Goal: Task Accomplishment & Management: Manage account settings

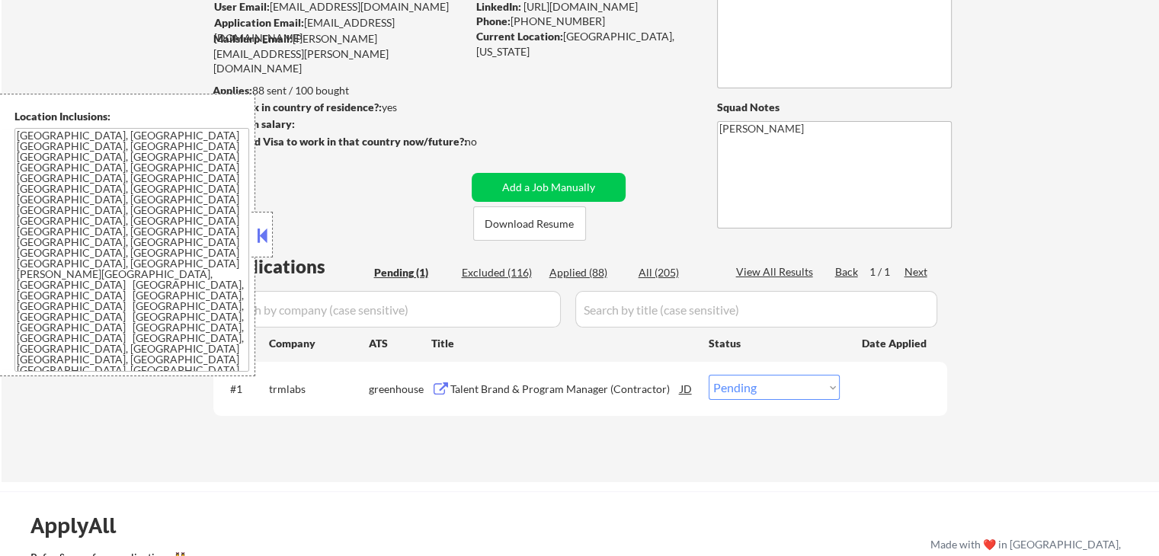
scroll to position [229, 0]
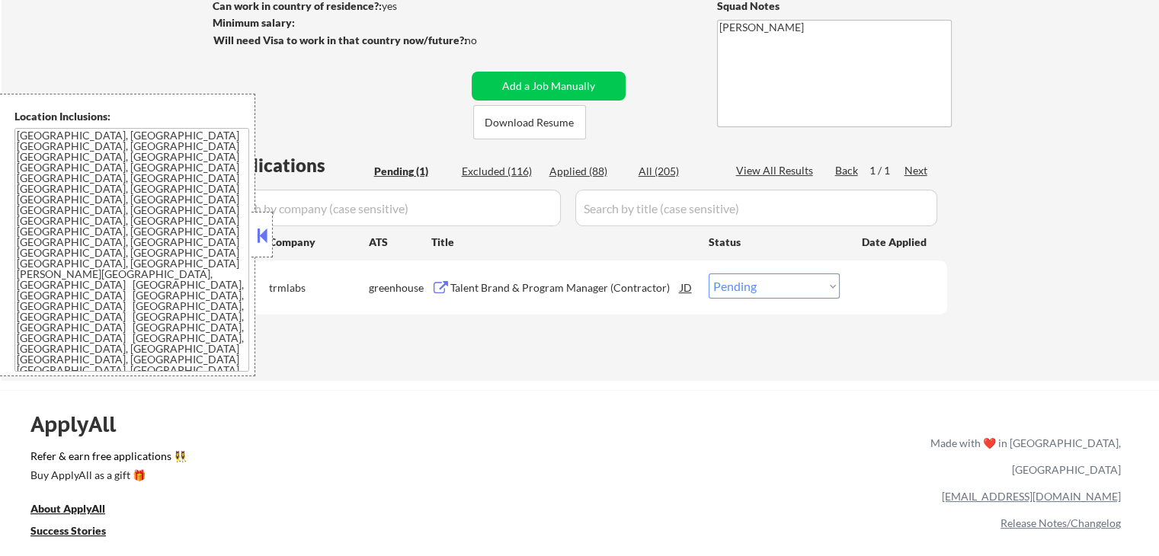
click at [442, 291] on button at bounding box center [440, 288] width 19 height 14
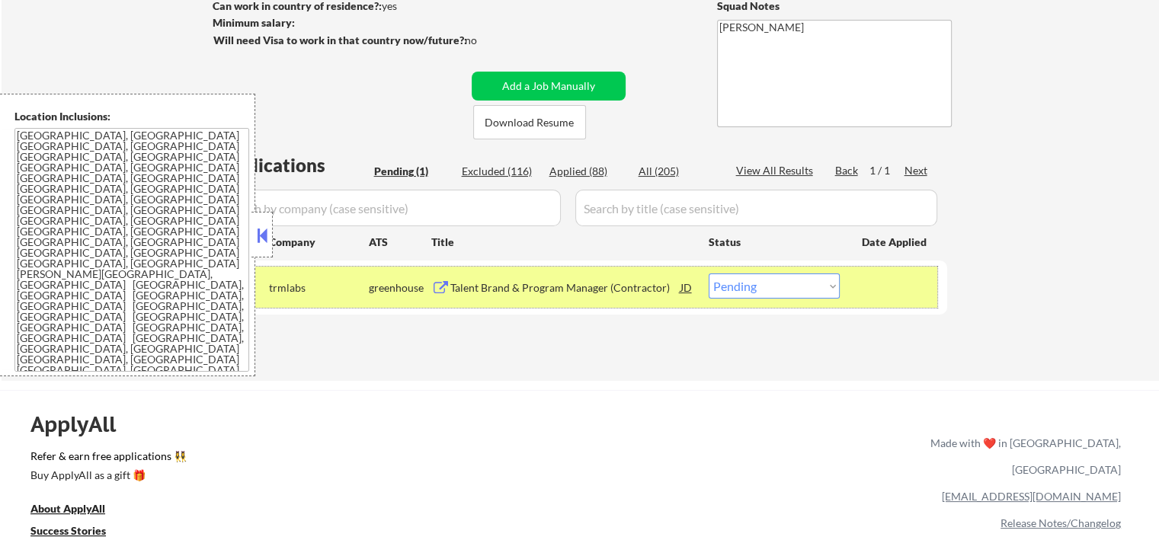
click at [790, 303] on div "#1 trmlabs greenhouse Talent Brand & Program Manager (Contractor) JD Choose an …" at bounding box center [577, 287] width 719 height 41
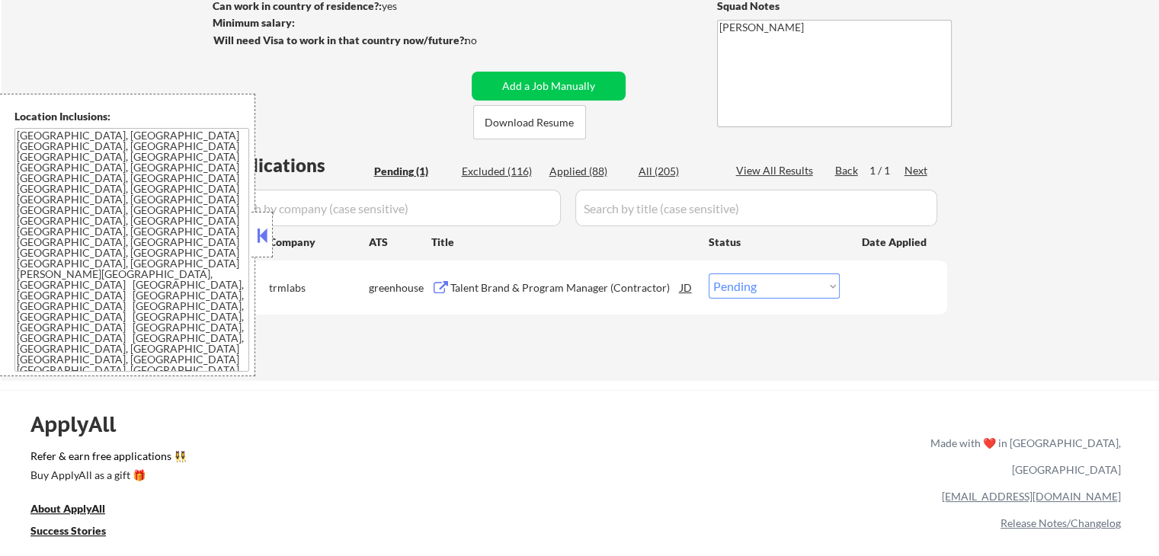
click at [761, 280] on select "Choose an option... Pending Applied Excluded (Questions) Excluded (Expired) Exc…" at bounding box center [774, 286] width 131 height 25
click at [709, 274] on select "Choose an option... Pending Applied Excluded (Questions) Excluded (Expired) Exc…" at bounding box center [774, 286] width 131 height 25
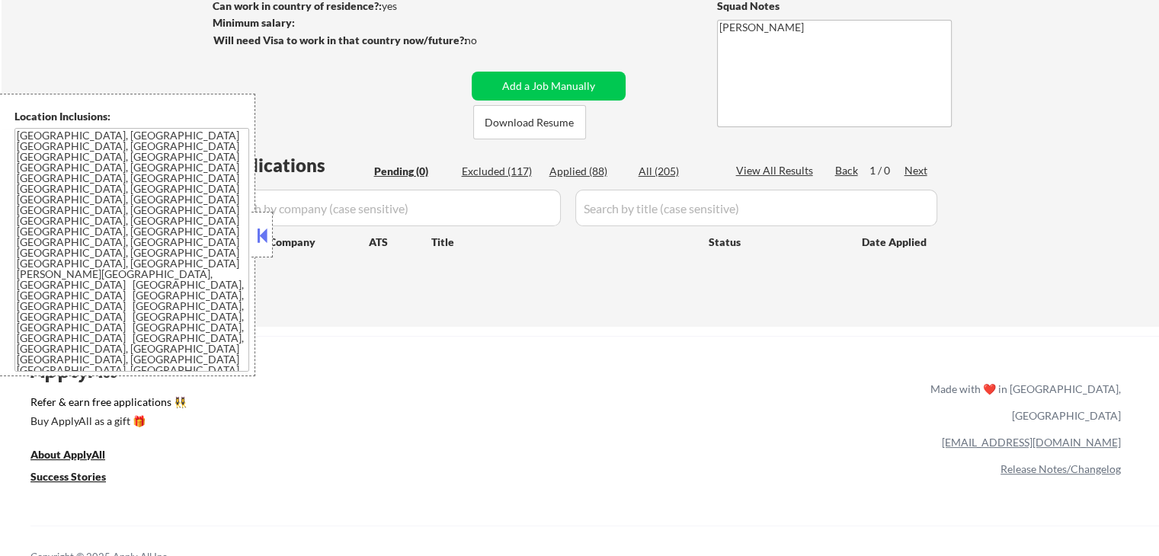
click at [557, 162] on div "Applications Pending (0) Excluded (117) Applied (88) All (205) View All Results…" at bounding box center [580, 225] width 734 height 146
click at [568, 177] on div "Applied (88)" at bounding box center [587, 171] width 76 height 15
select select ""applied""
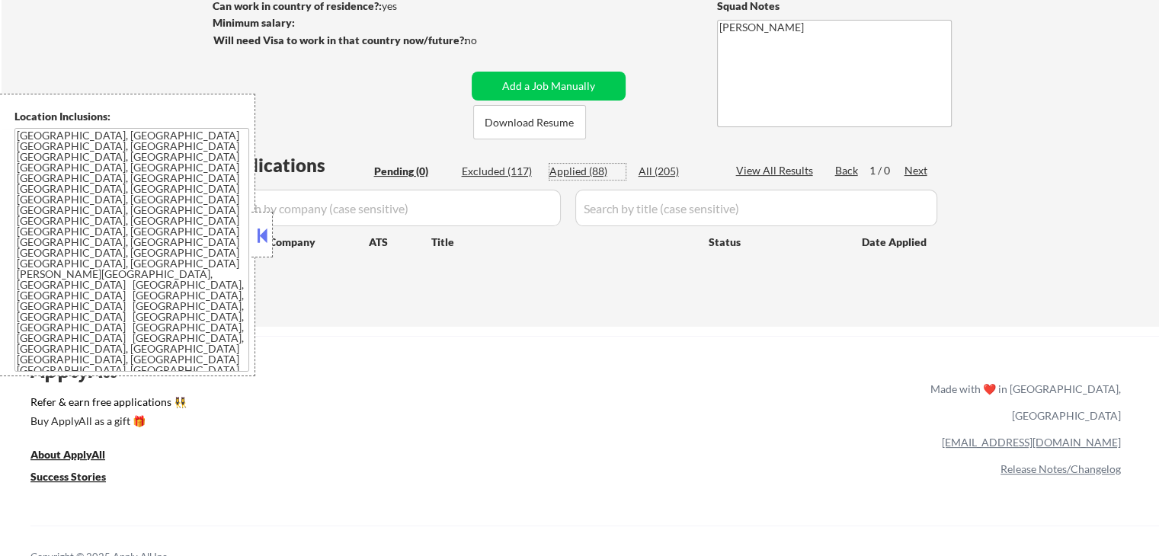
select select ""applied""
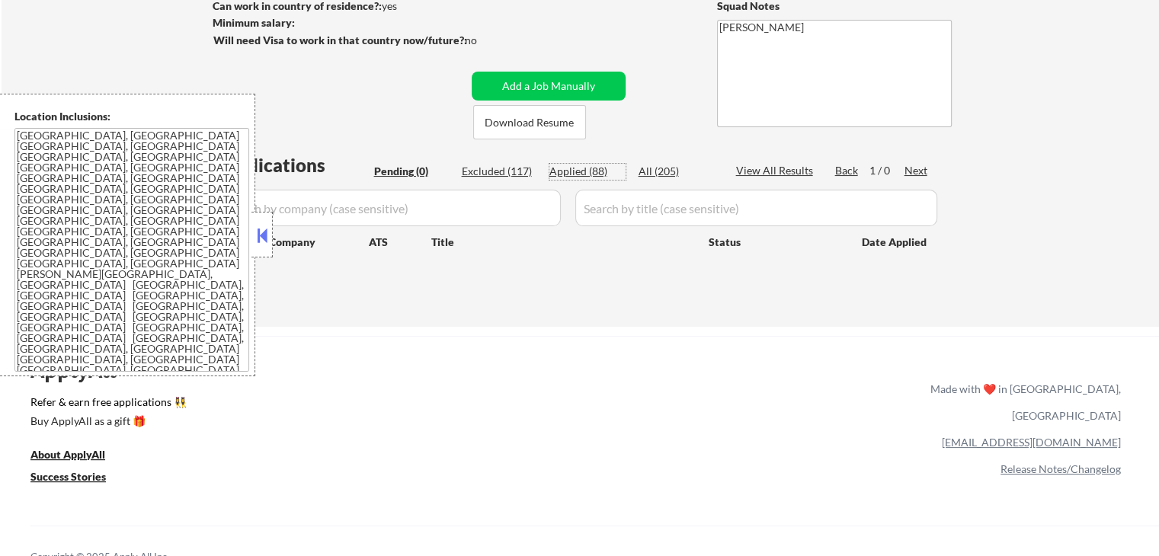
select select ""applied""
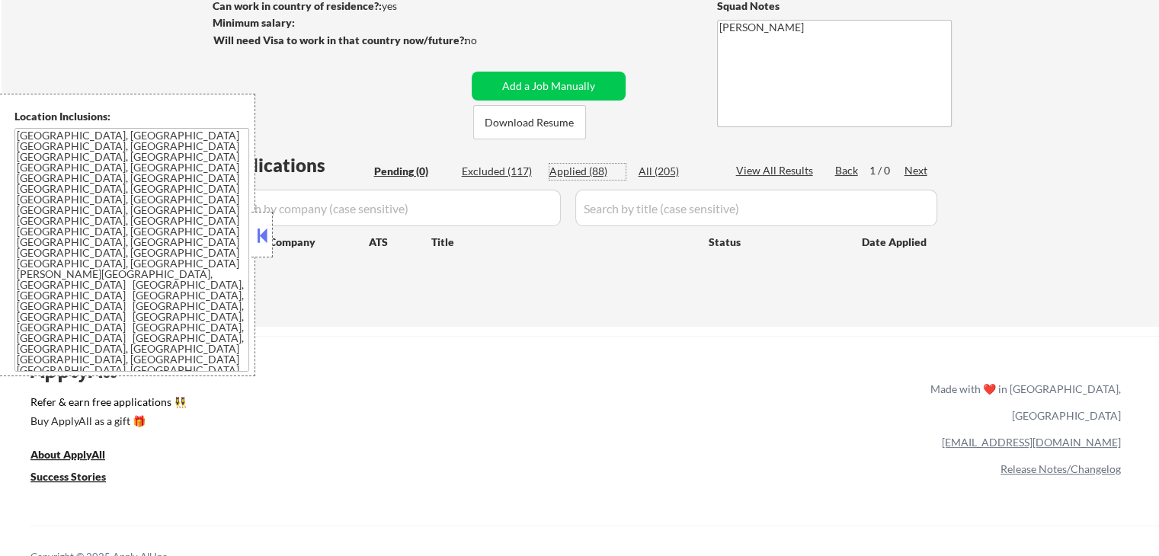
select select ""applied""
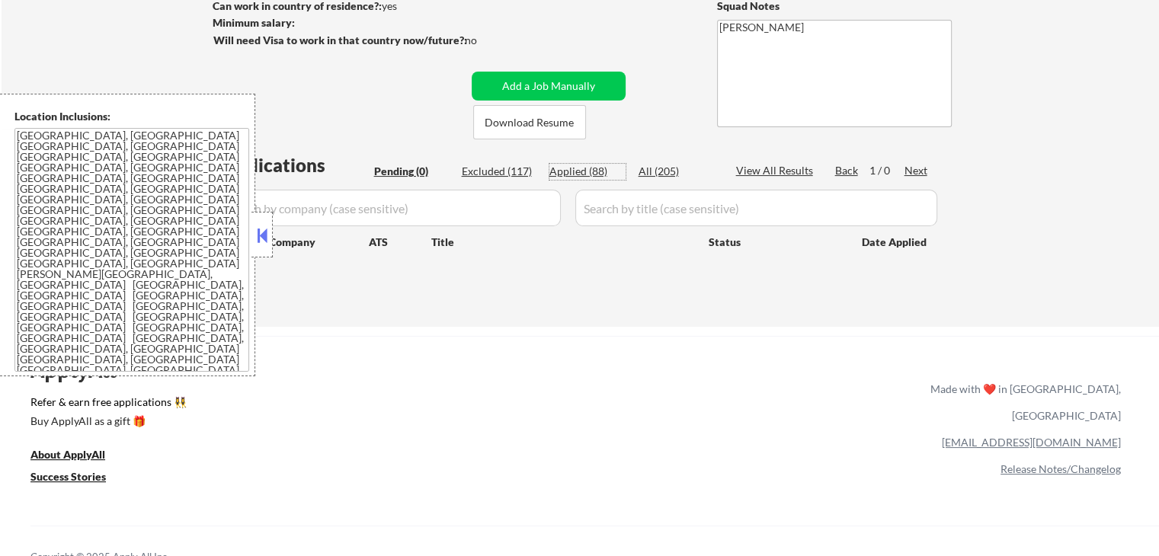
select select ""applied""
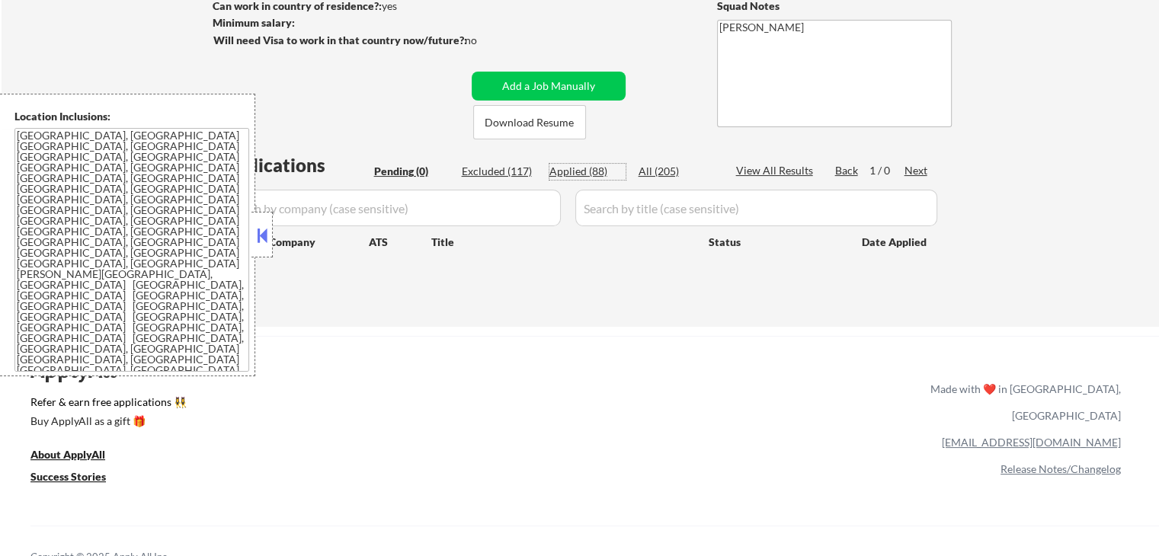
select select ""applied""
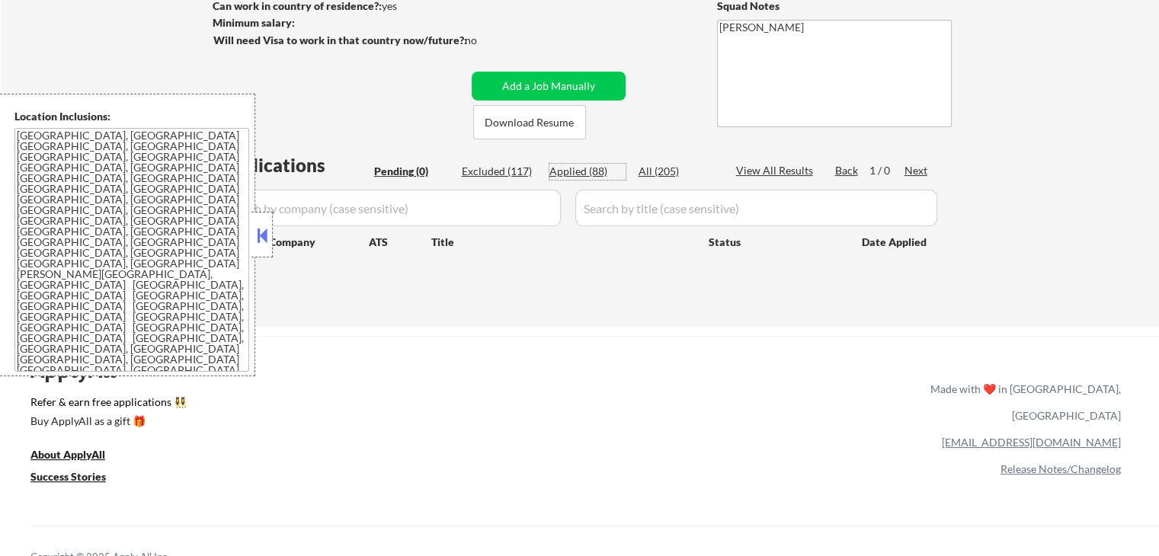
select select ""applied""
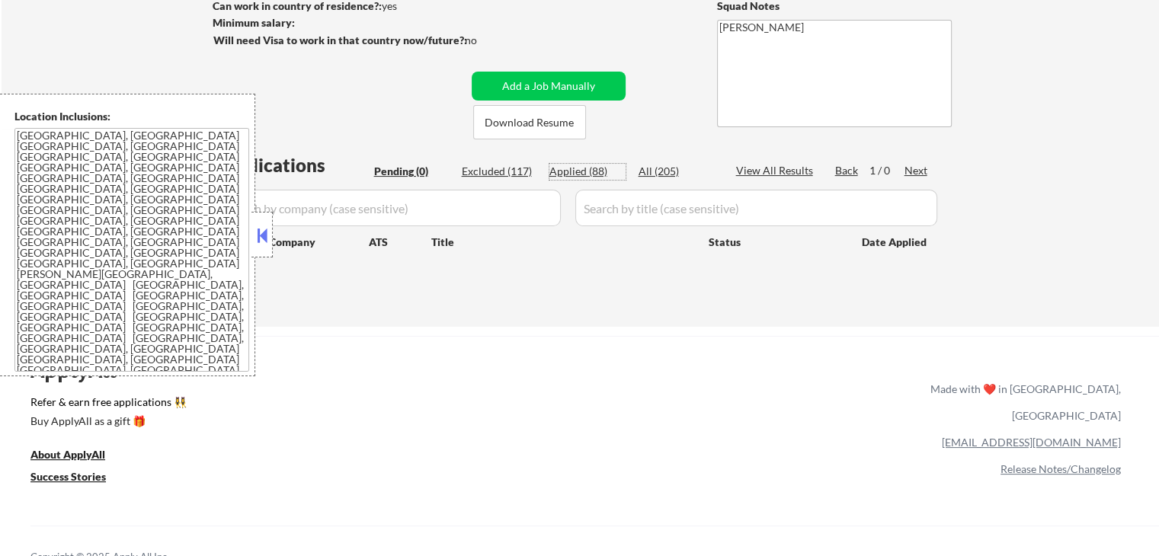
select select ""applied""
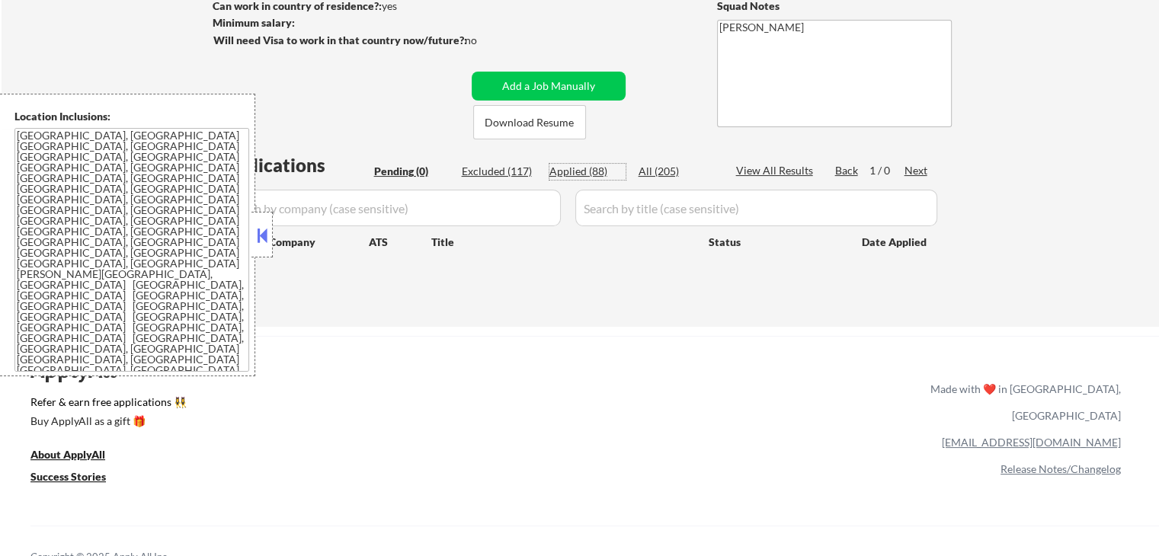
select select ""applied""
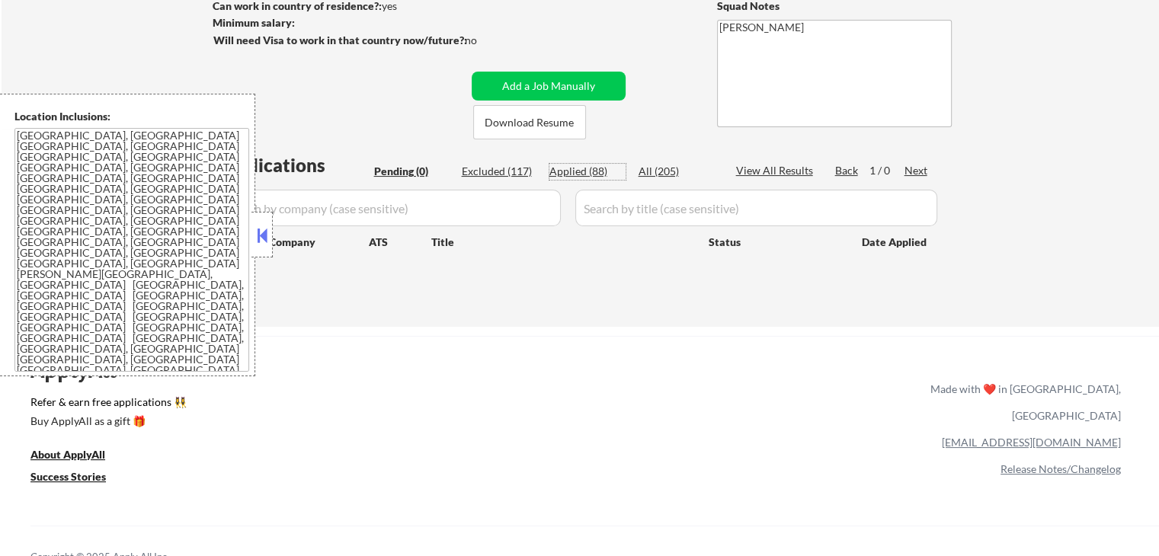
select select ""applied""
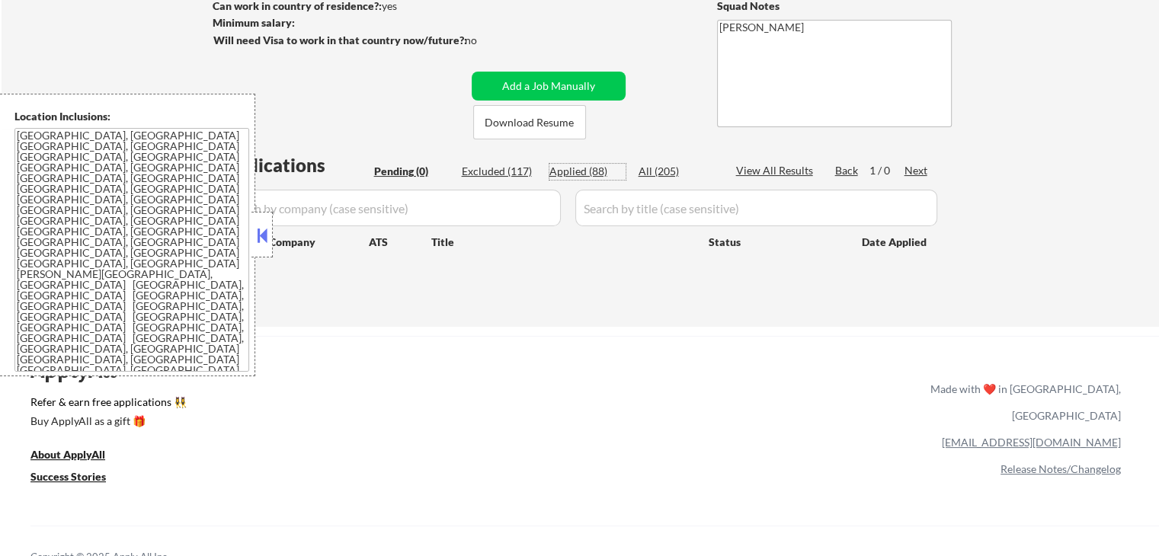
select select ""applied""
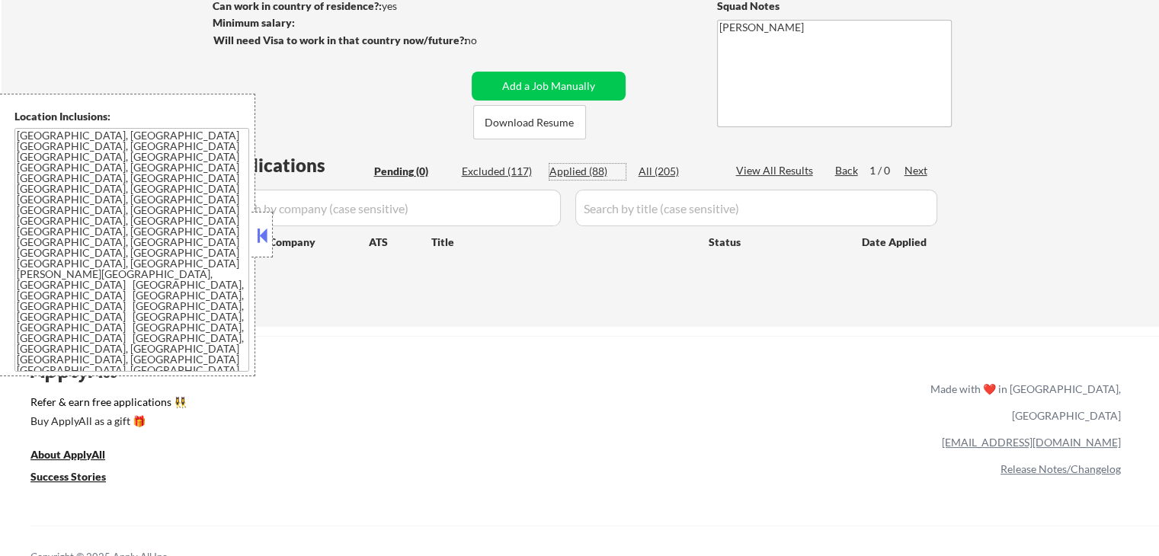
select select ""applied""
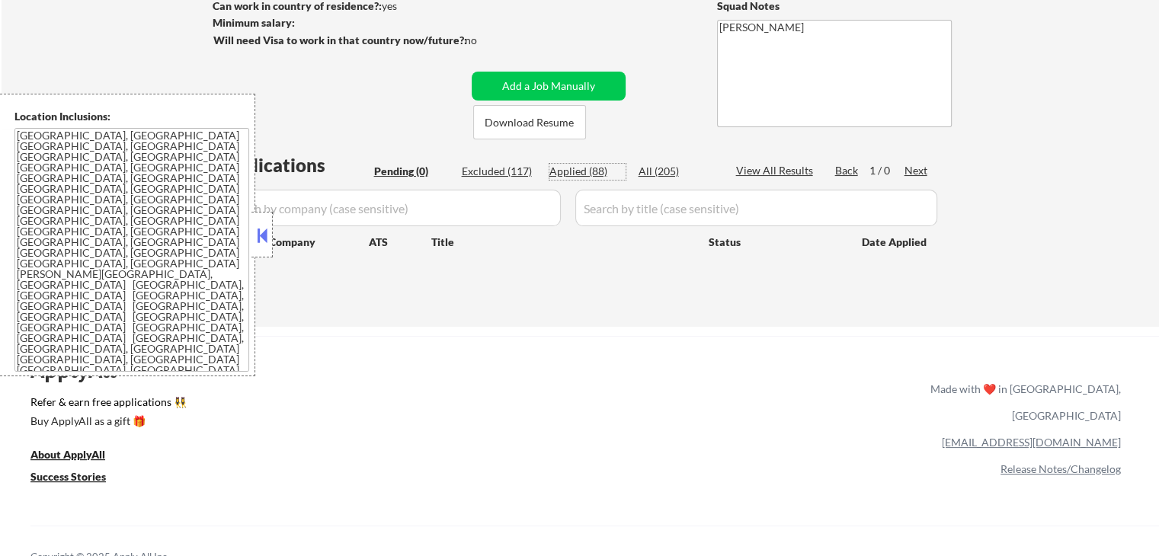
select select ""applied""
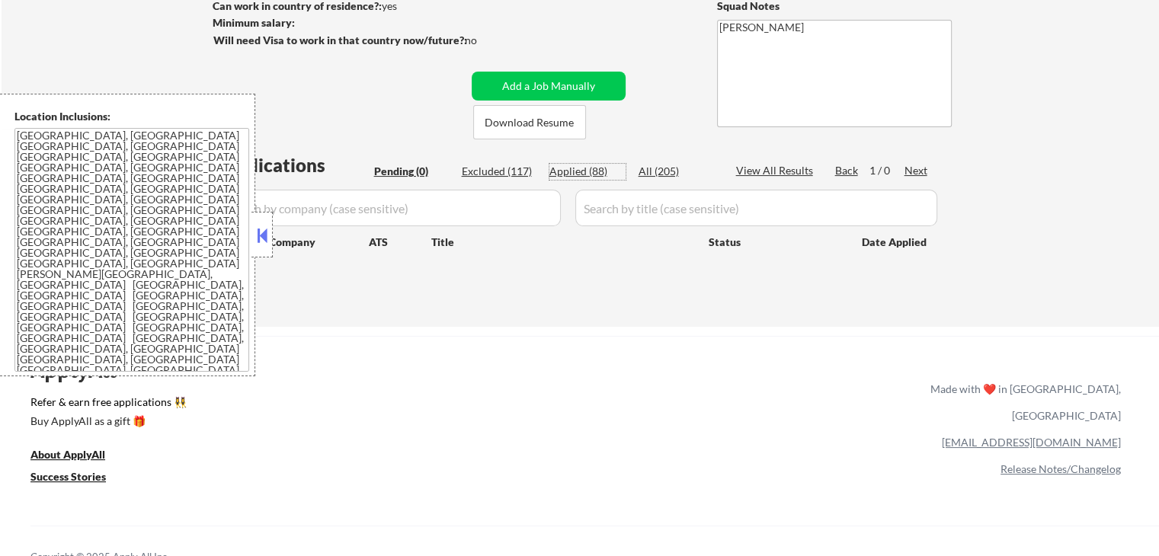
select select ""applied""
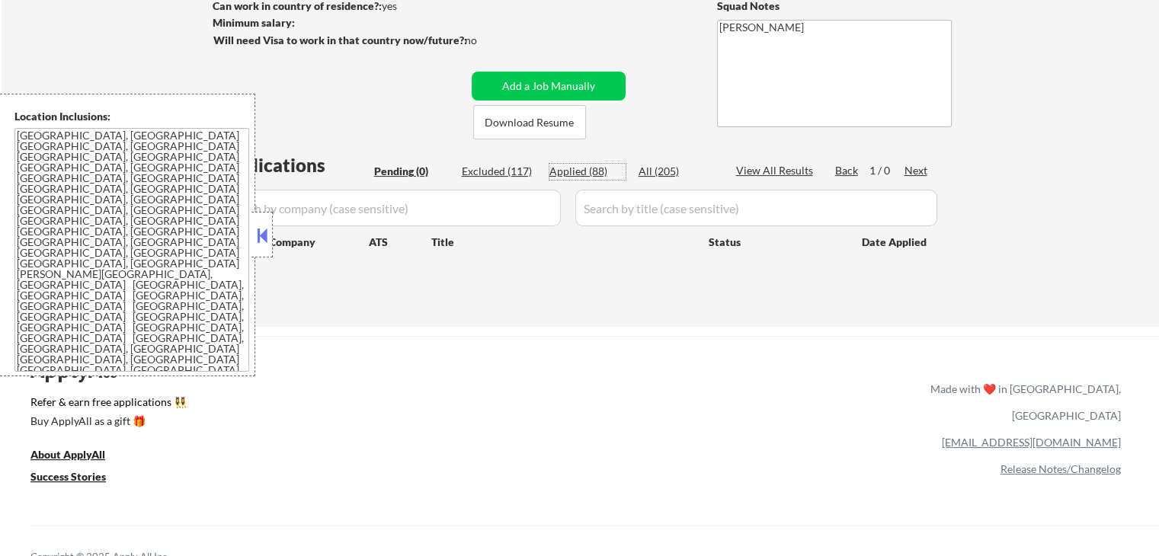
select select ""applied""
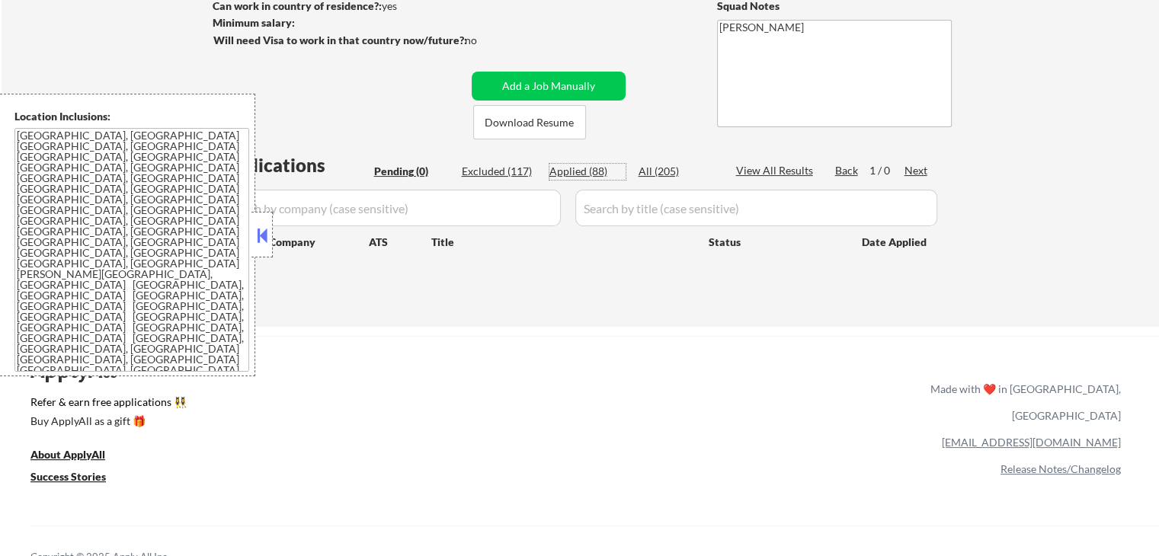
select select ""applied""
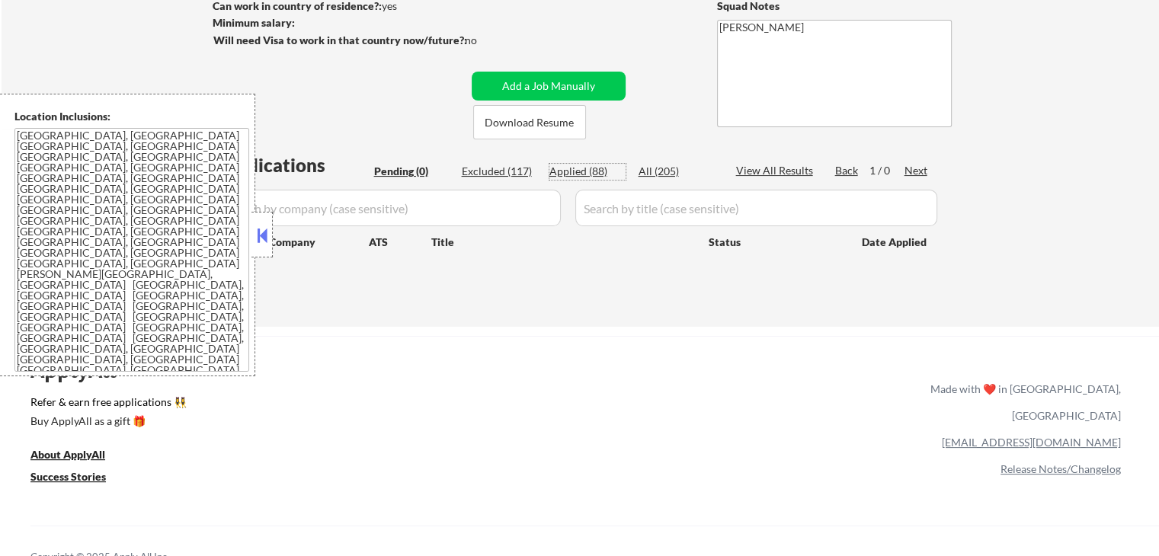
select select ""applied""
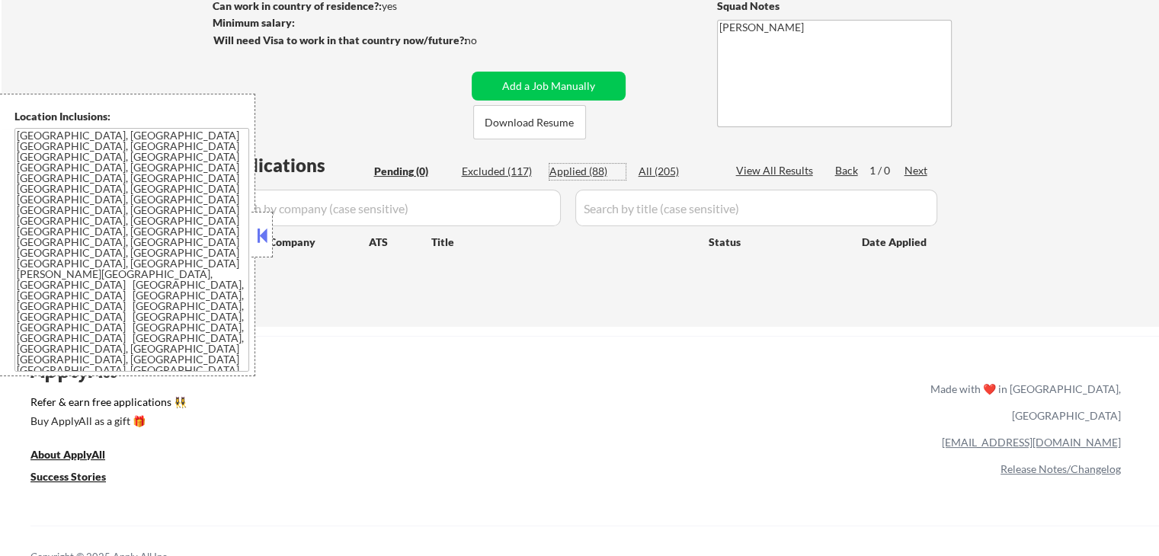
select select ""applied""
